Goal: Task Accomplishment & Management: Complete application form

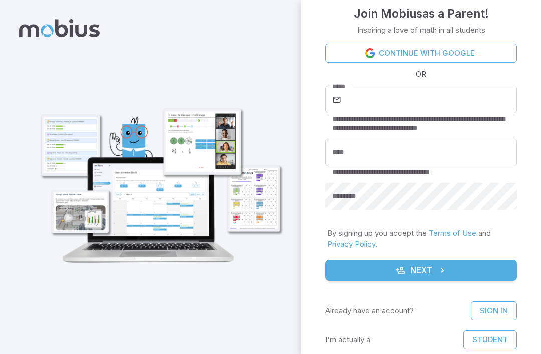
scroll to position [12, 0]
click at [491, 348] on button "Student" at bounding box center [490, 340] width 54 height 19
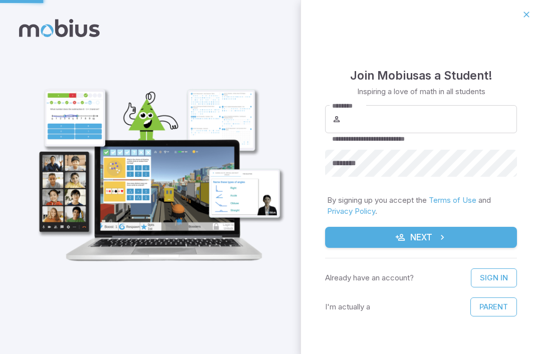
scroll to position [0, 0]
